Goal: Check status: Check status

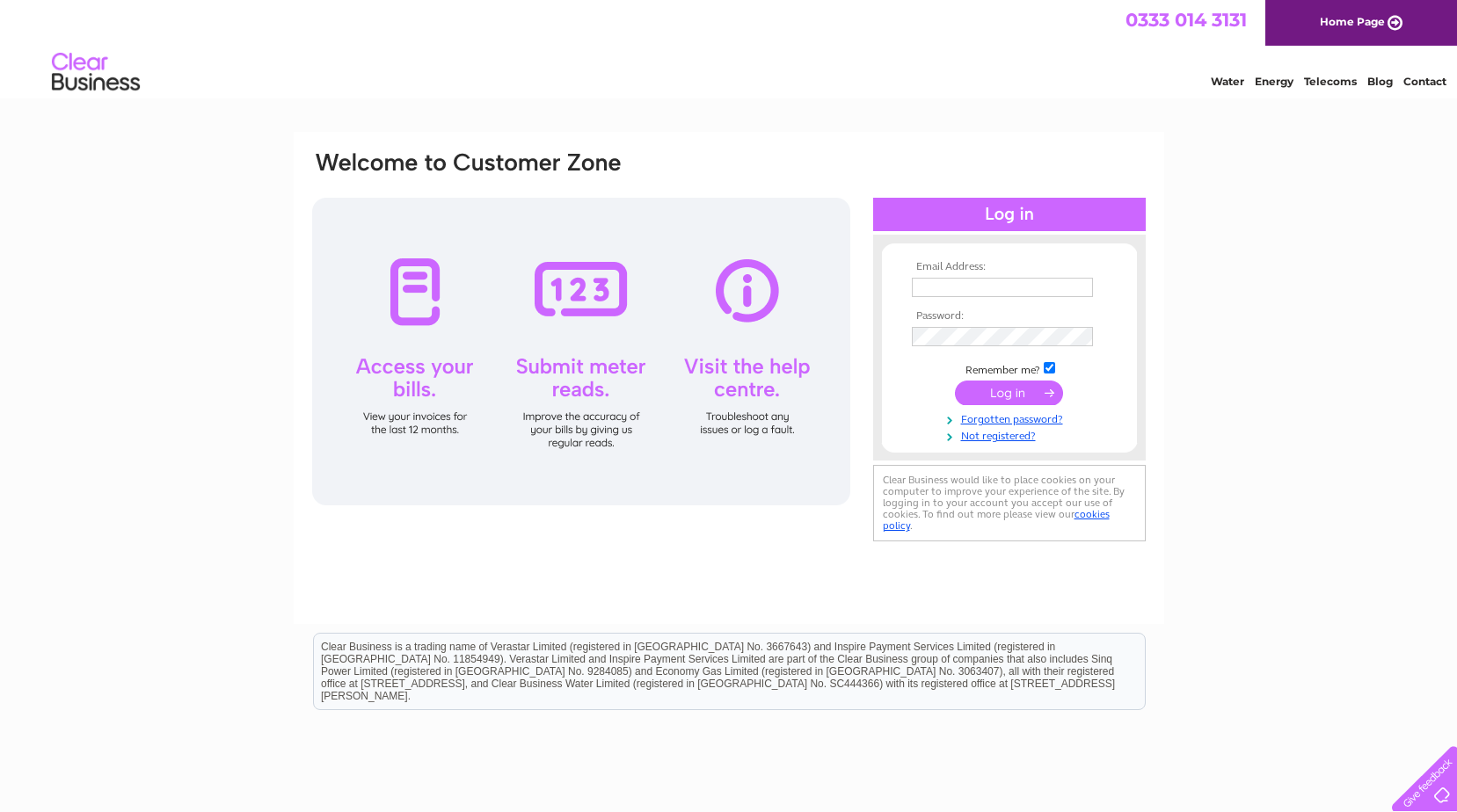
type input "[EMAIL_ADDRESS][DOMAIN_NAME]"
click at [1018, 391] on input "submit" at bounding box center [1008, 392] width 108 height 24
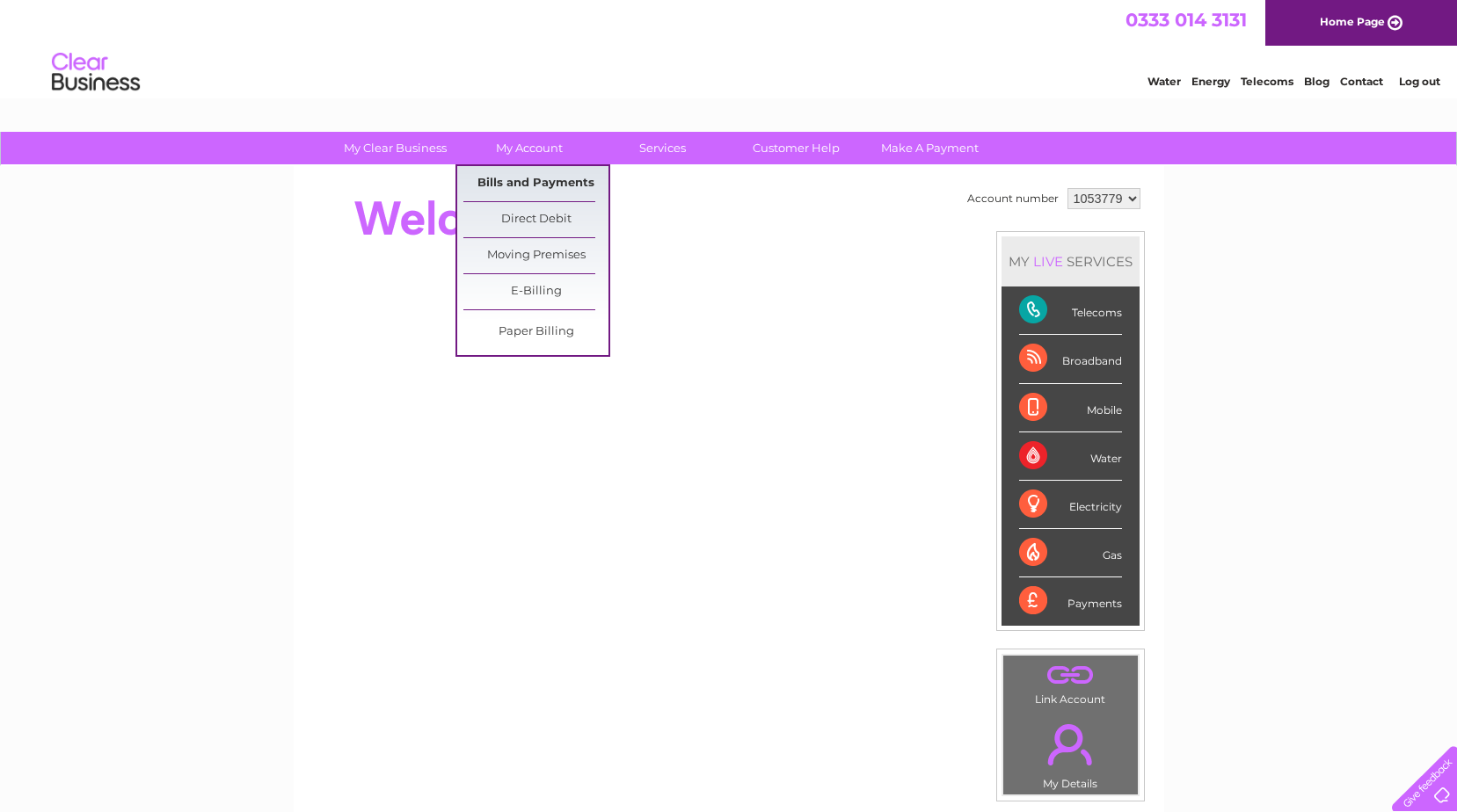
click at [512, 177] on link "Bills and Payments" at bounding box center [536, 183] width 145 height 35
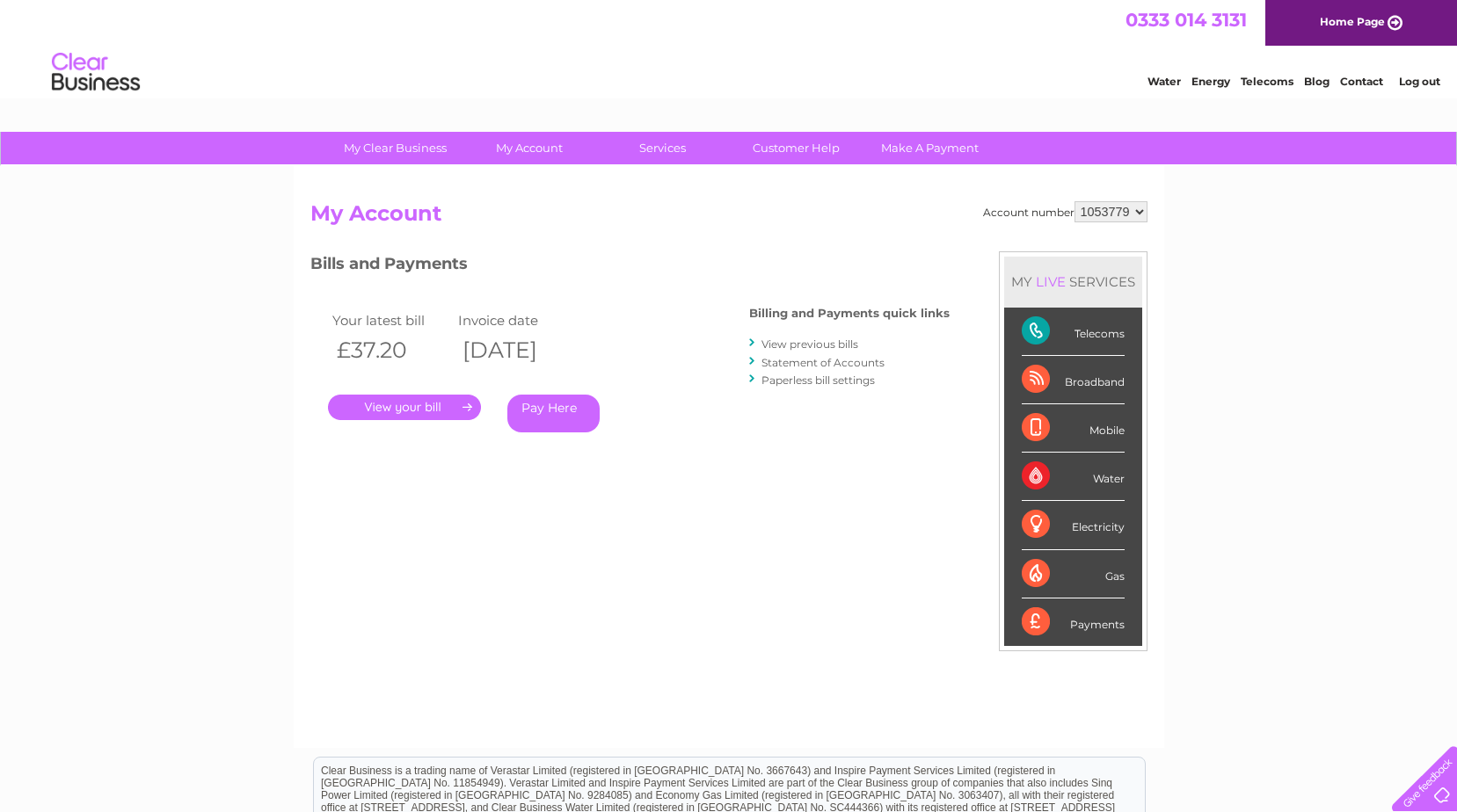
click at [421, 402] on link "." at bounding box center [404, 407] width 153 height 25
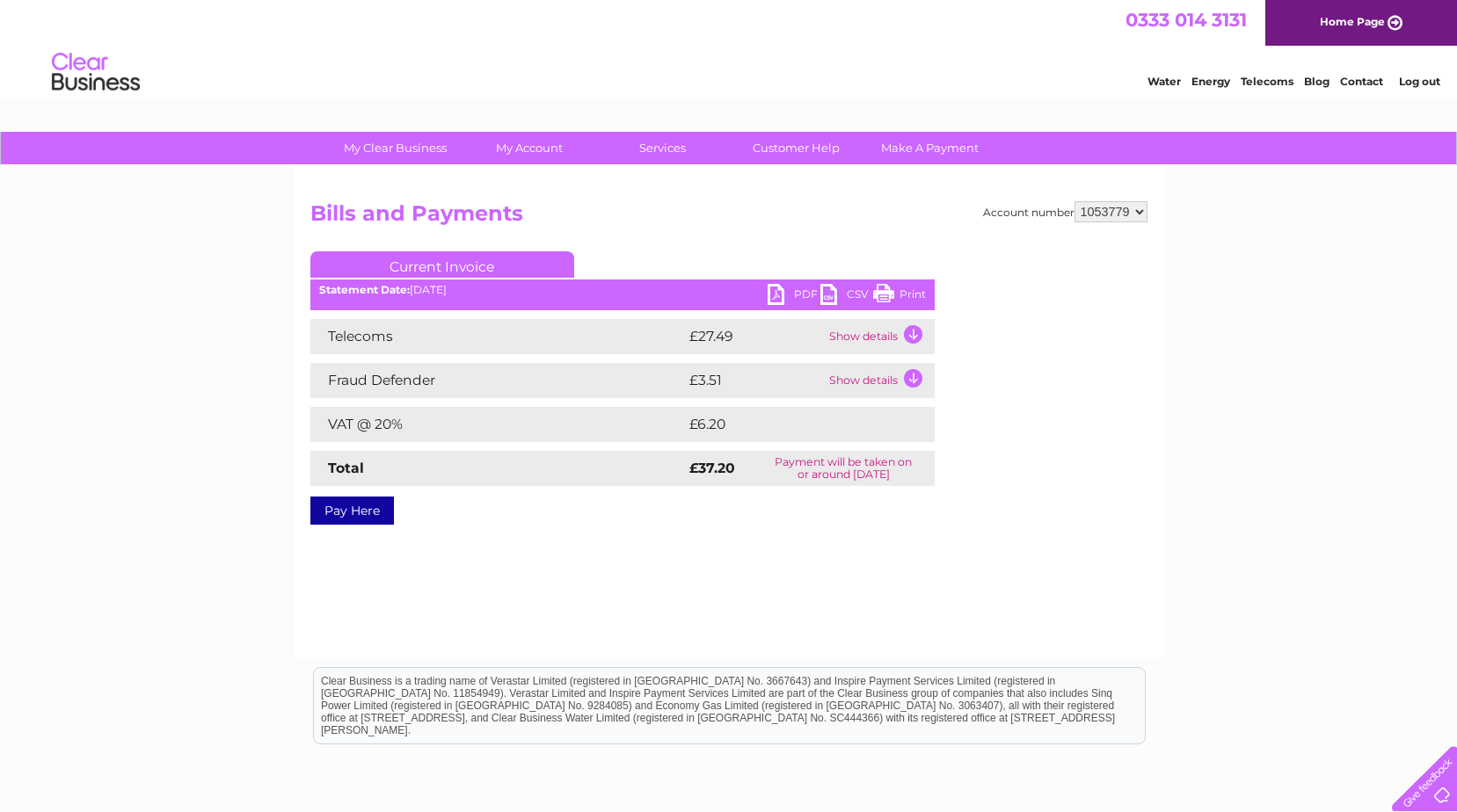
click at [915, 334] on td "Show details" at bounding box center [879, 336] width 110 height 35
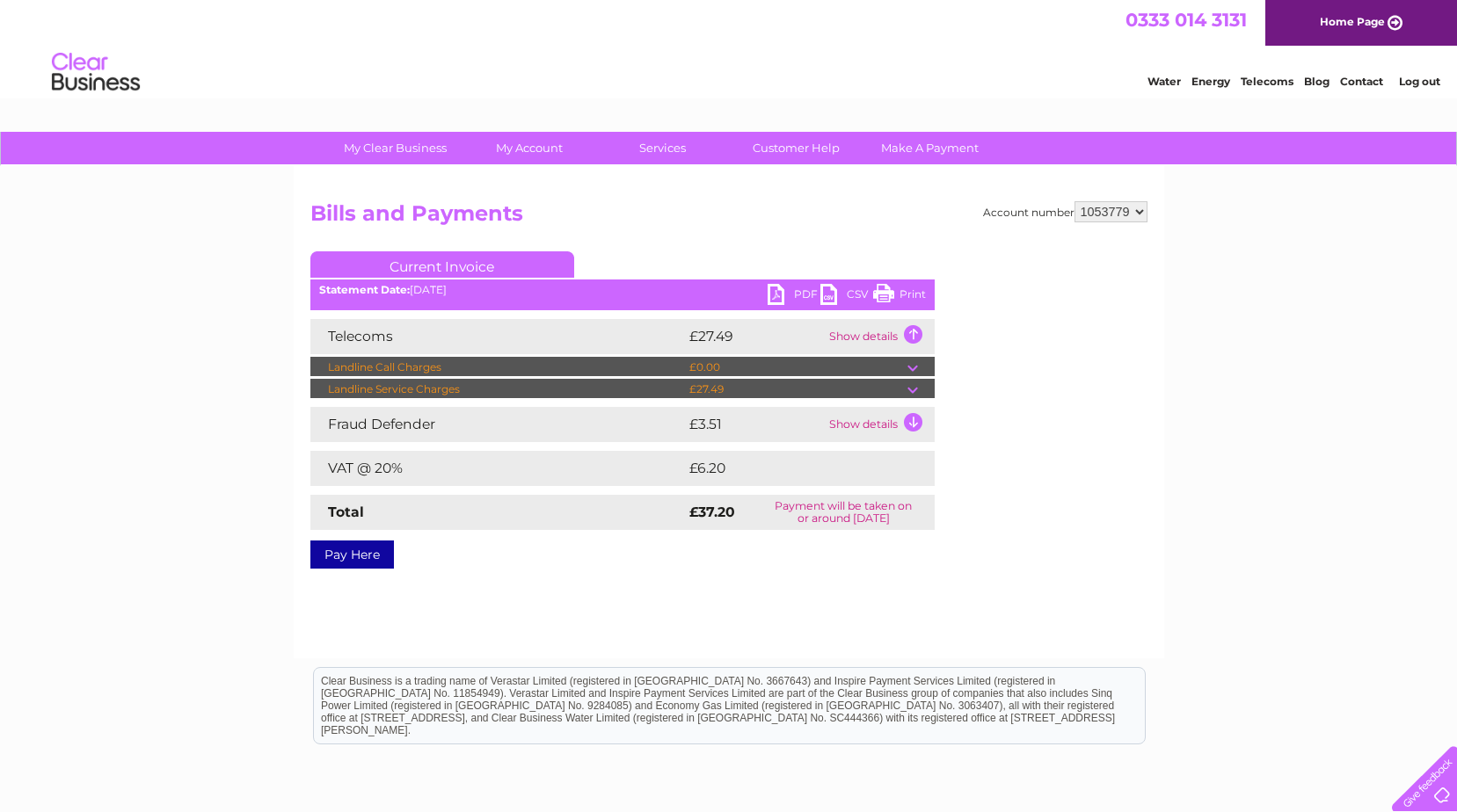
click at [913, 386] on td at bounding box center [921, 389] width 27 height 21
